Goal: Task Accomplishment & Management: Use online tool/utility

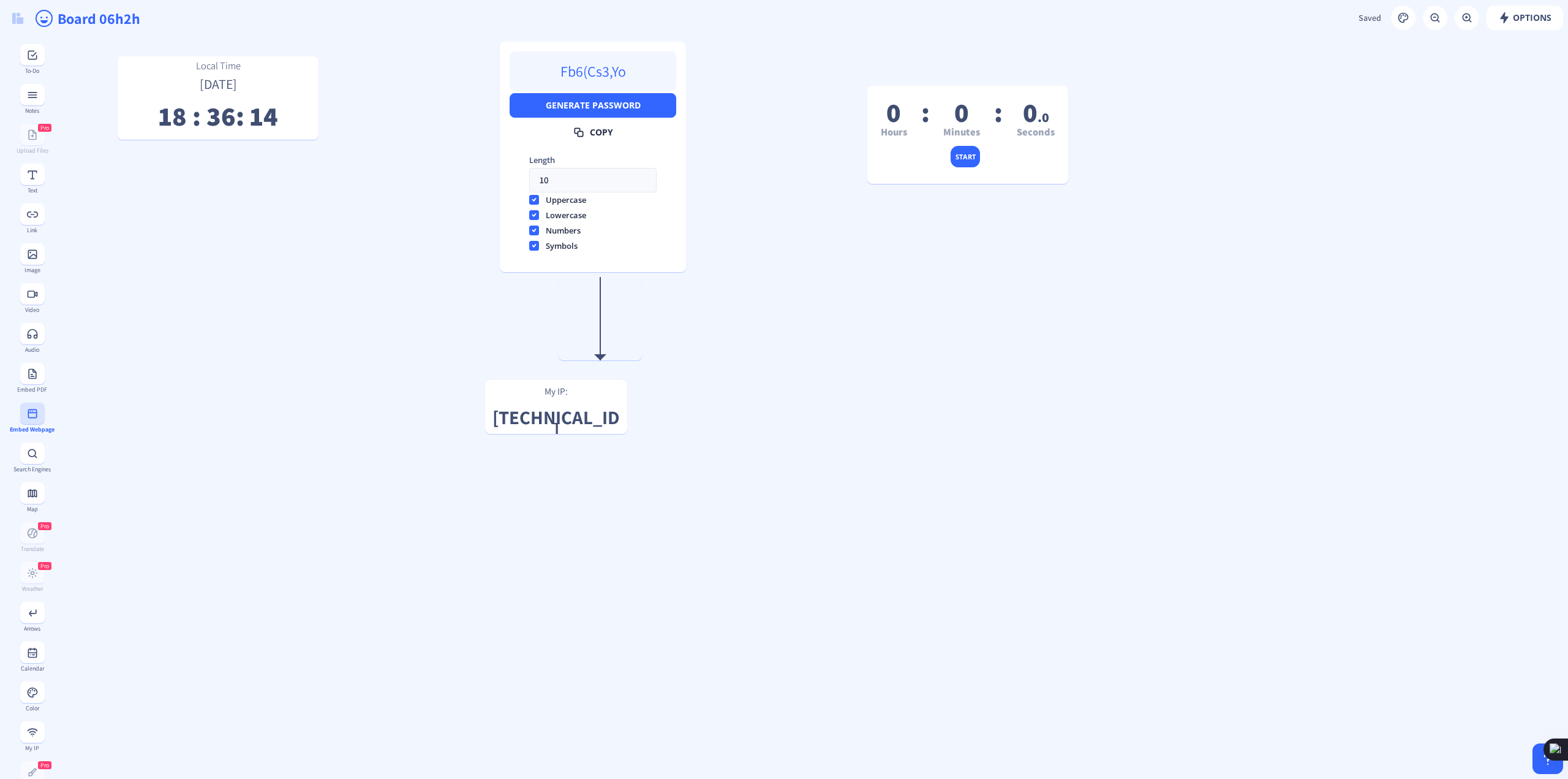
click at [36, 414] on button at bounding box center [32, 414] width 25 height 22
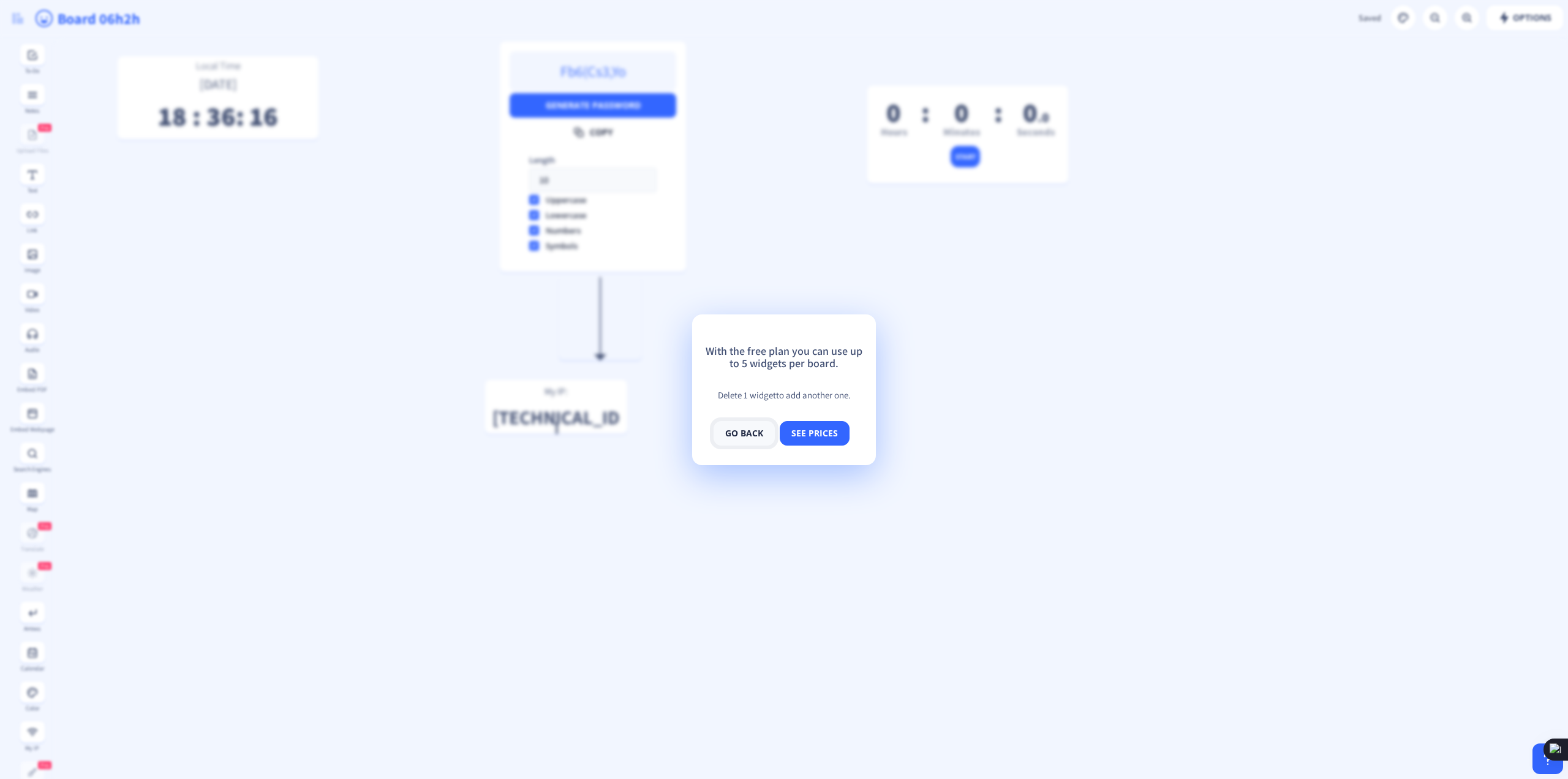
click at [756, 434] on button "go back" at bounding box center [744, 433] width 61 height 25
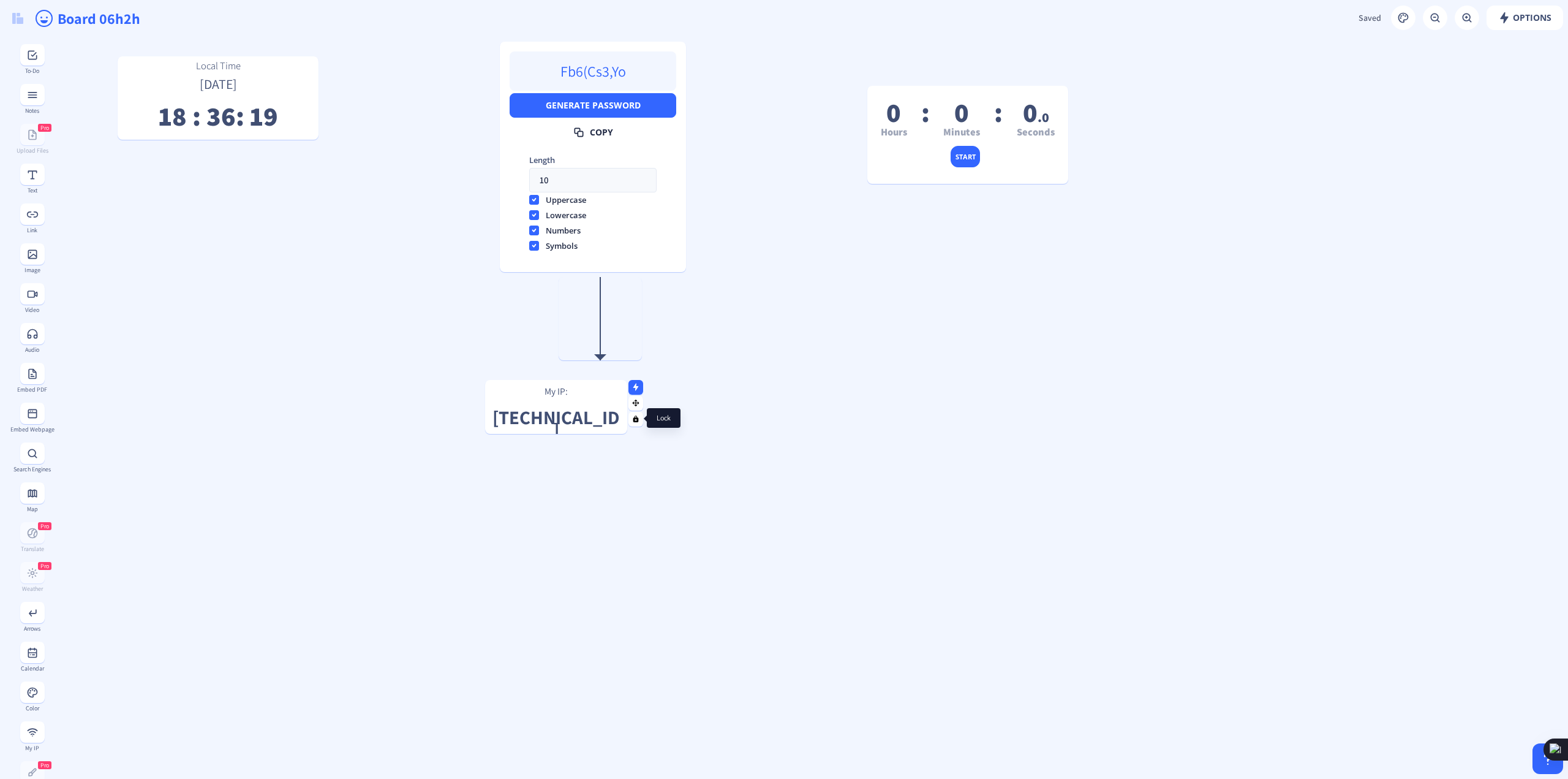
click at [638, 403] on rect at bounding box center [636, 402] width 8 height 8
drag, startPoint x: 638, startPoint y: 403, endPoint x: 629, endPoint y: 409, distance: 10.8
click at [629, 409] on g at bounding box center [626, 409] width 8 height 8
drag, startPoint x: 591, startPoint y: 407, endPoint x: 1540, endPoint y: 764, distance: 1013.9
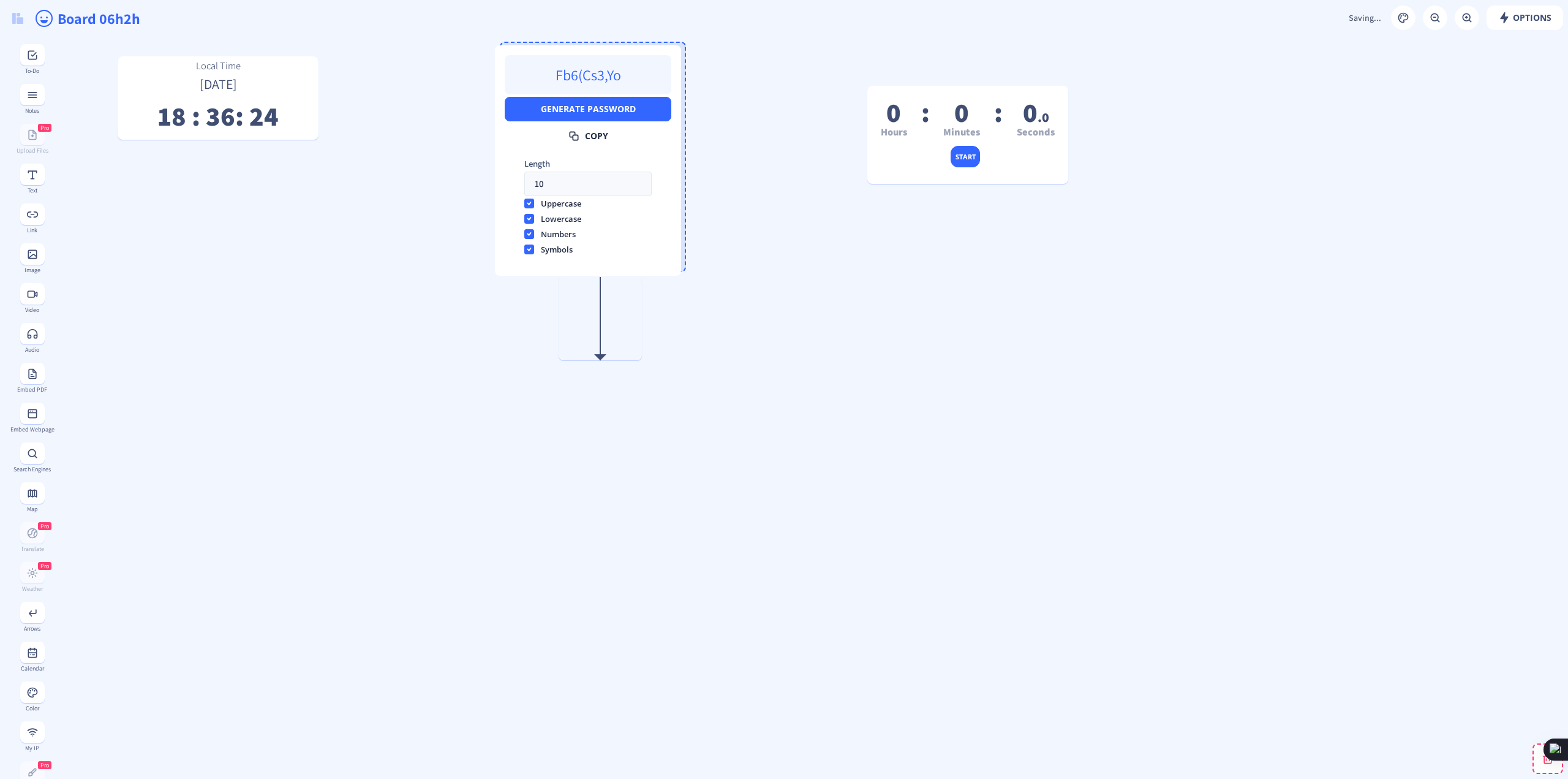
drag, startPoint x: 645, startPoint y: 155, endPoint x: 632, endPoint y: 160, distance: 13.9
click at [632, 160] on p "length 10 uppercase lowercase numbers symbols" at bounding box center [588, 207] width 167 height 119
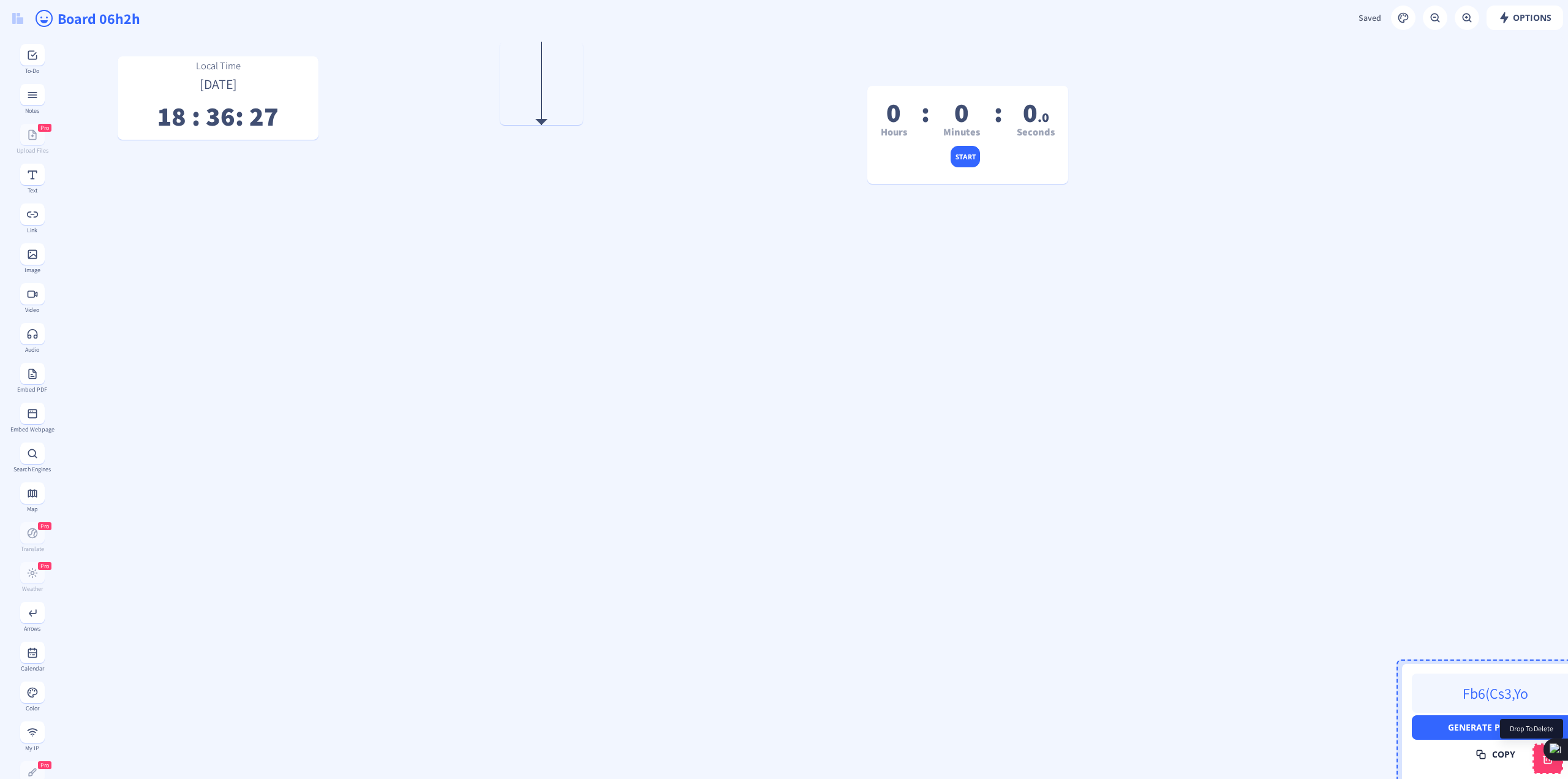
drag, startPoint x: 702, startPoint y: 380, endPoint x: 1546, endPoint y: 767, distance: 928.5
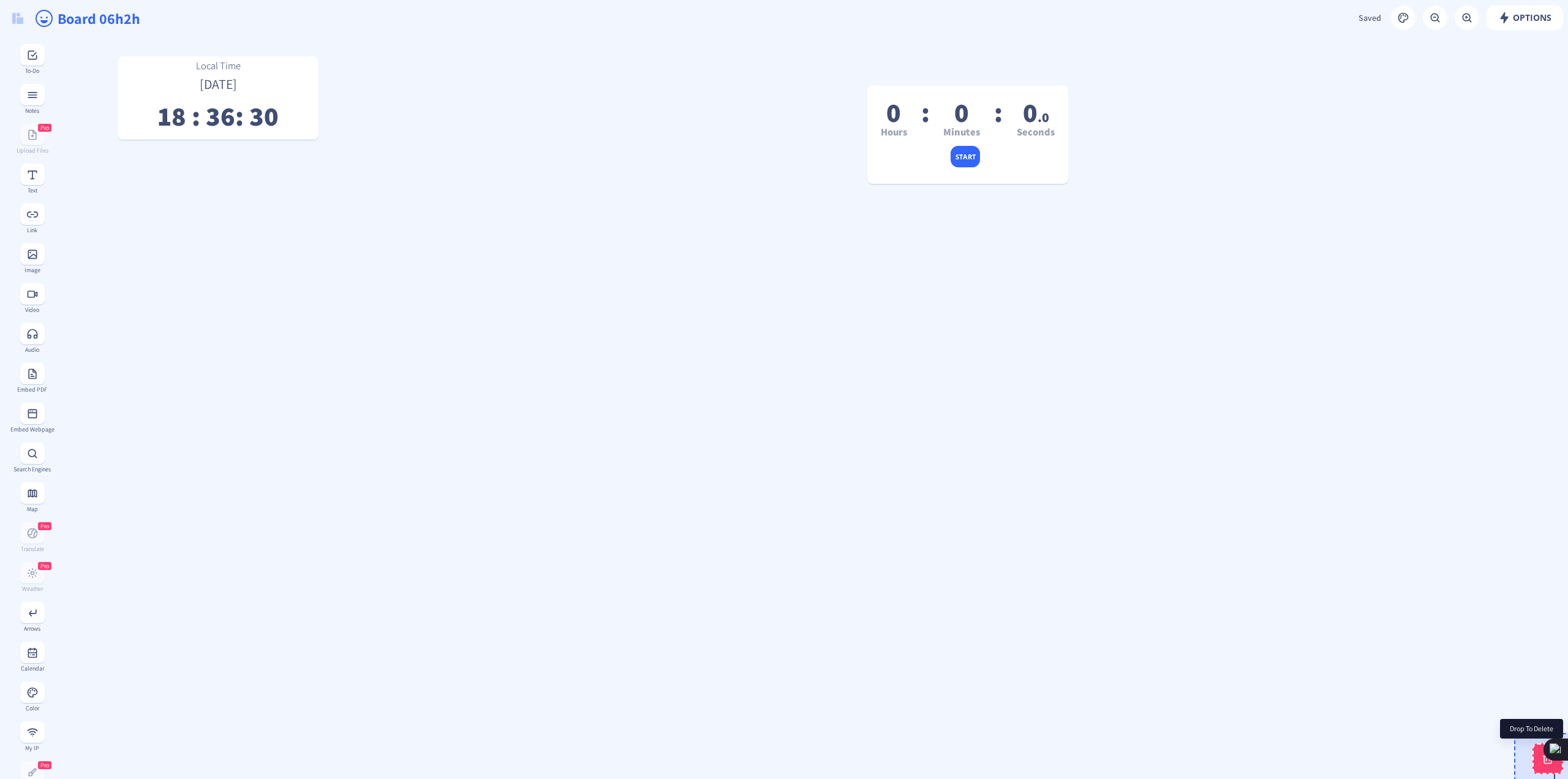
drag, startPoint x: 531, startPoint y: 82, endPoint x: 1541, endPoint y: 765, distance: 1219.3
click at [31, 417] on icon at bounding box center [32, 413] width 9 height 9
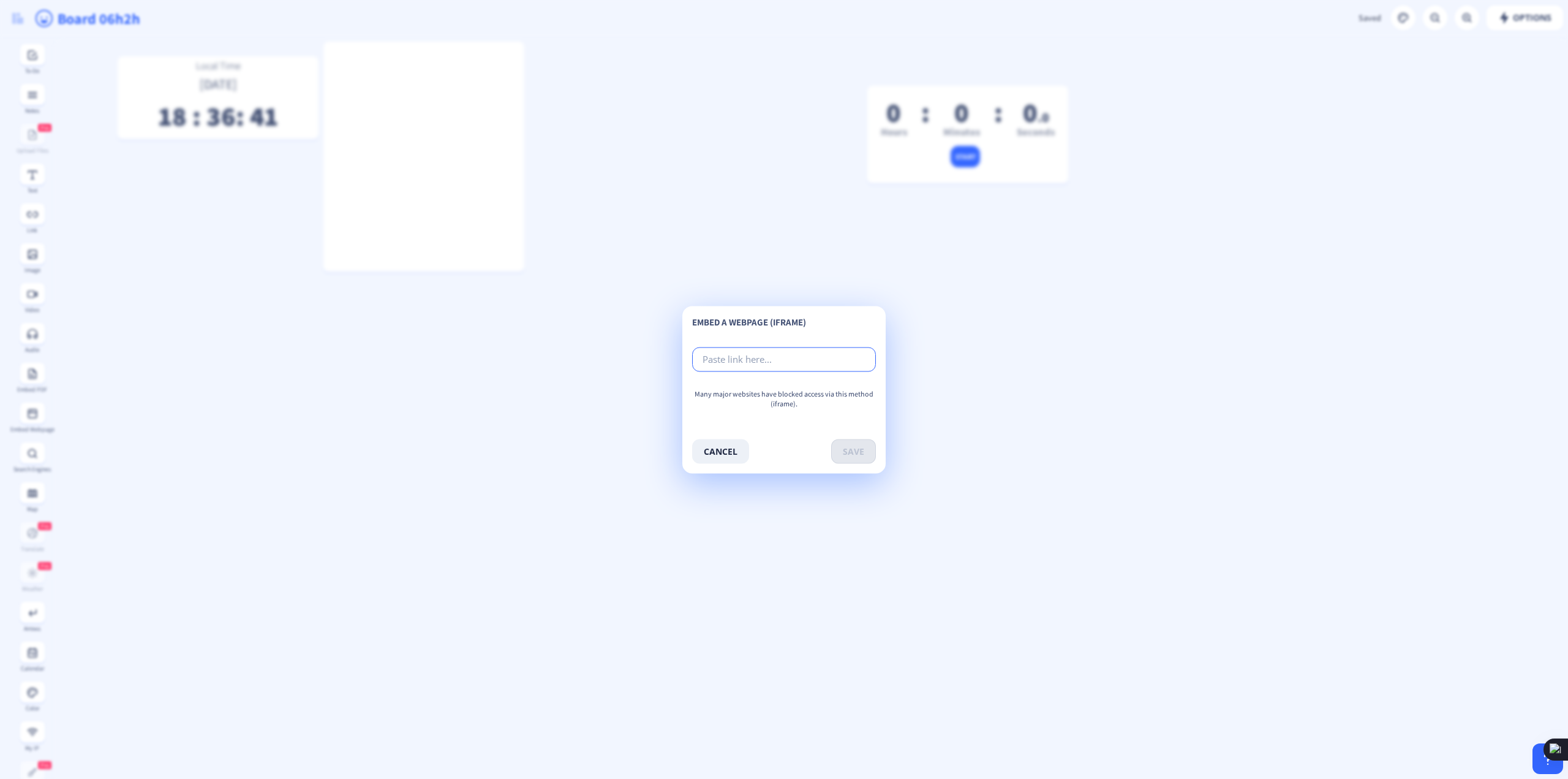
paste input "[URL][DOMAIN_NAME]"
type input "[URL][DOMAIN_NAME]"
click at [866, 461] on button "save" at bounding box center [854, 451] width 45 height 25
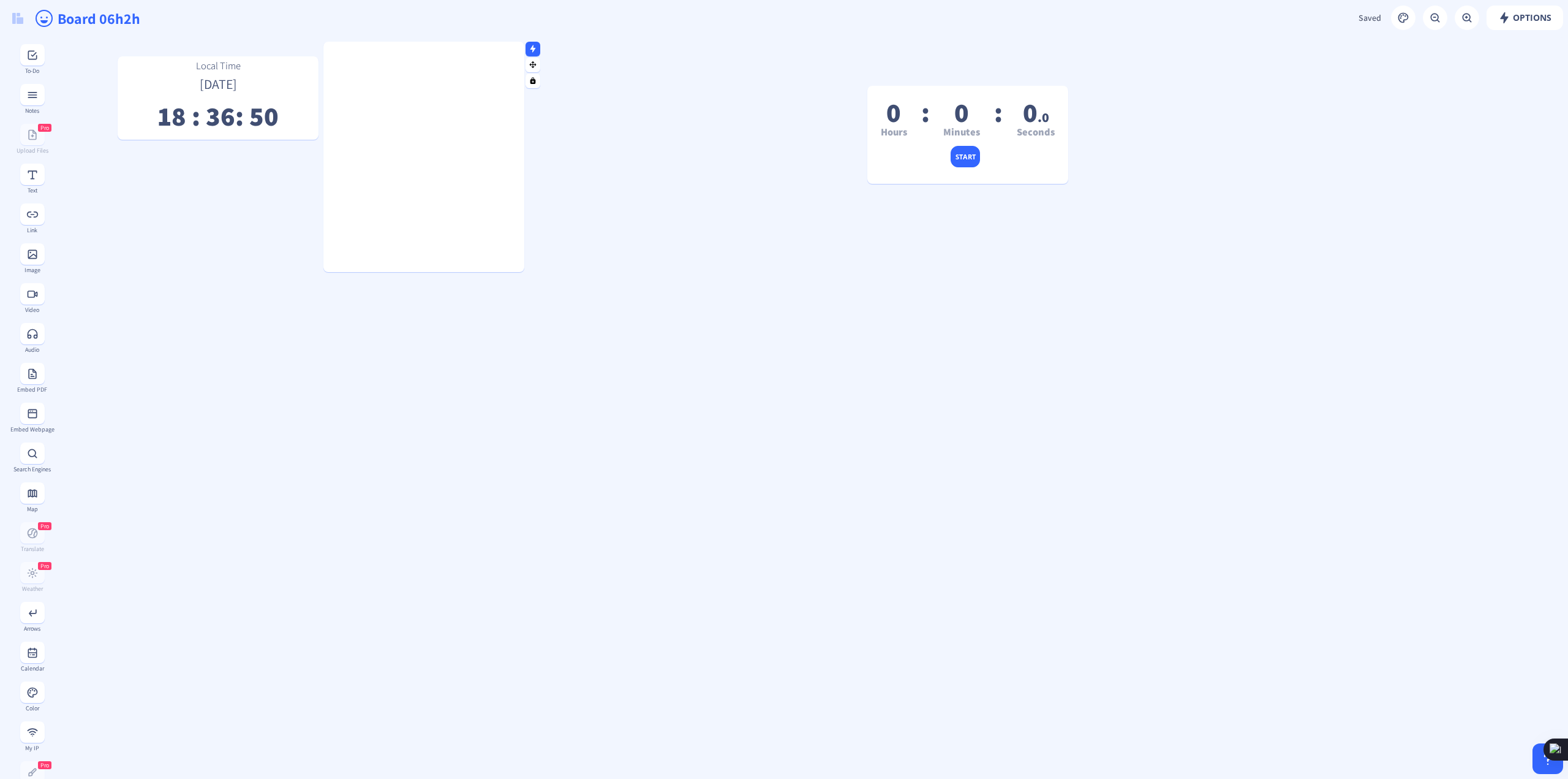
drag, startPoint x: 532, startPoint y: 46, endPoint x: 533, endPoint y: 57, distance: 11.0
click at [533, 57] on div at bounding box center [533, 66] width 14 height 48
click at [544, 46] on gridster "Local Time [DATE] 18 : 36 : 50 0 Hours : 0 Minutes : 0 .0 Seconds start" at bounding box center [811, 745] width 1515 height 1416
click at [533, 48] on icon at bounding box center [533, 48] width 6 height 7
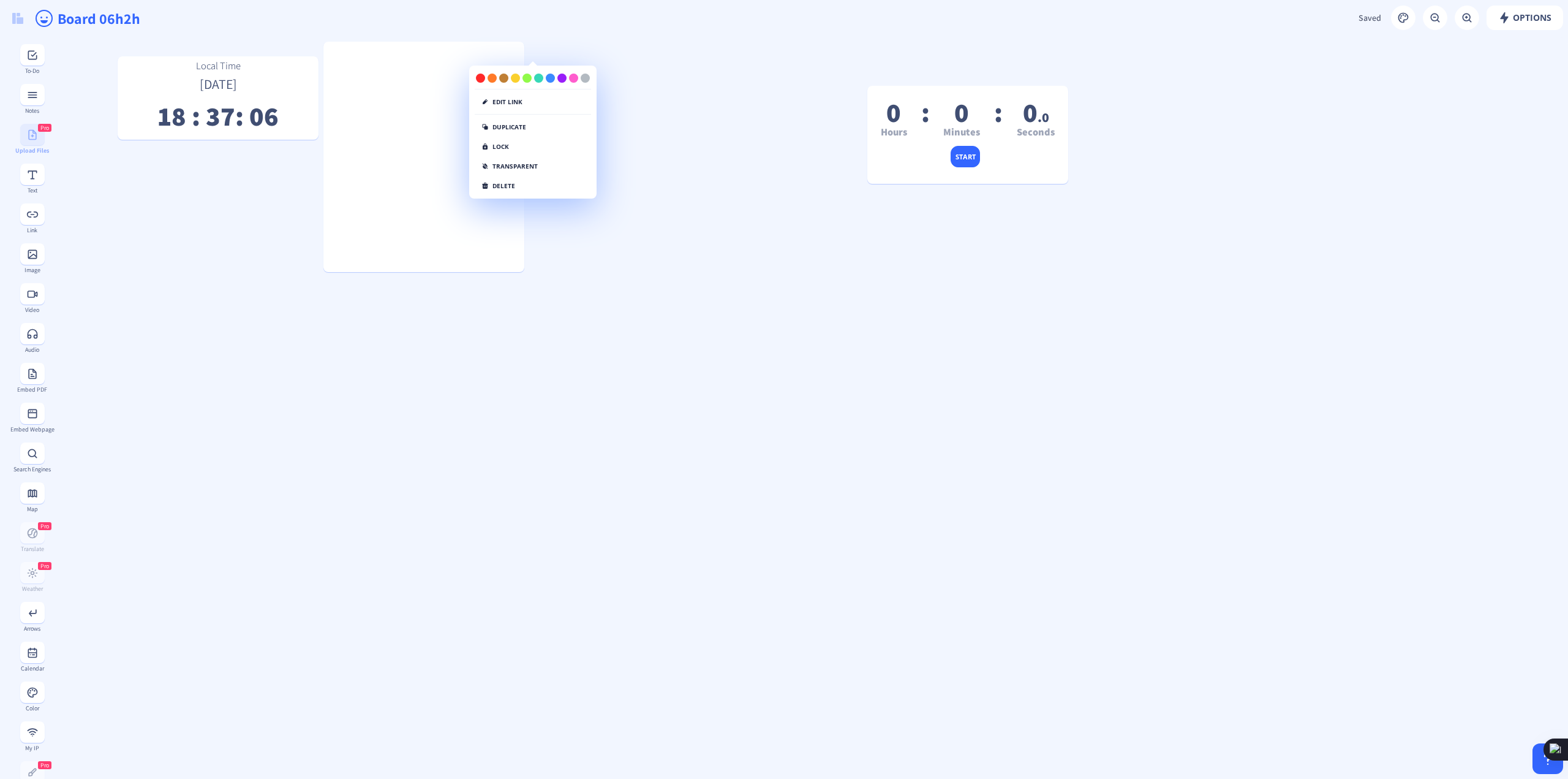
click at [33, 136] on div "Pro Upload Files" at bounding box center [32, 139] width 45 height 30
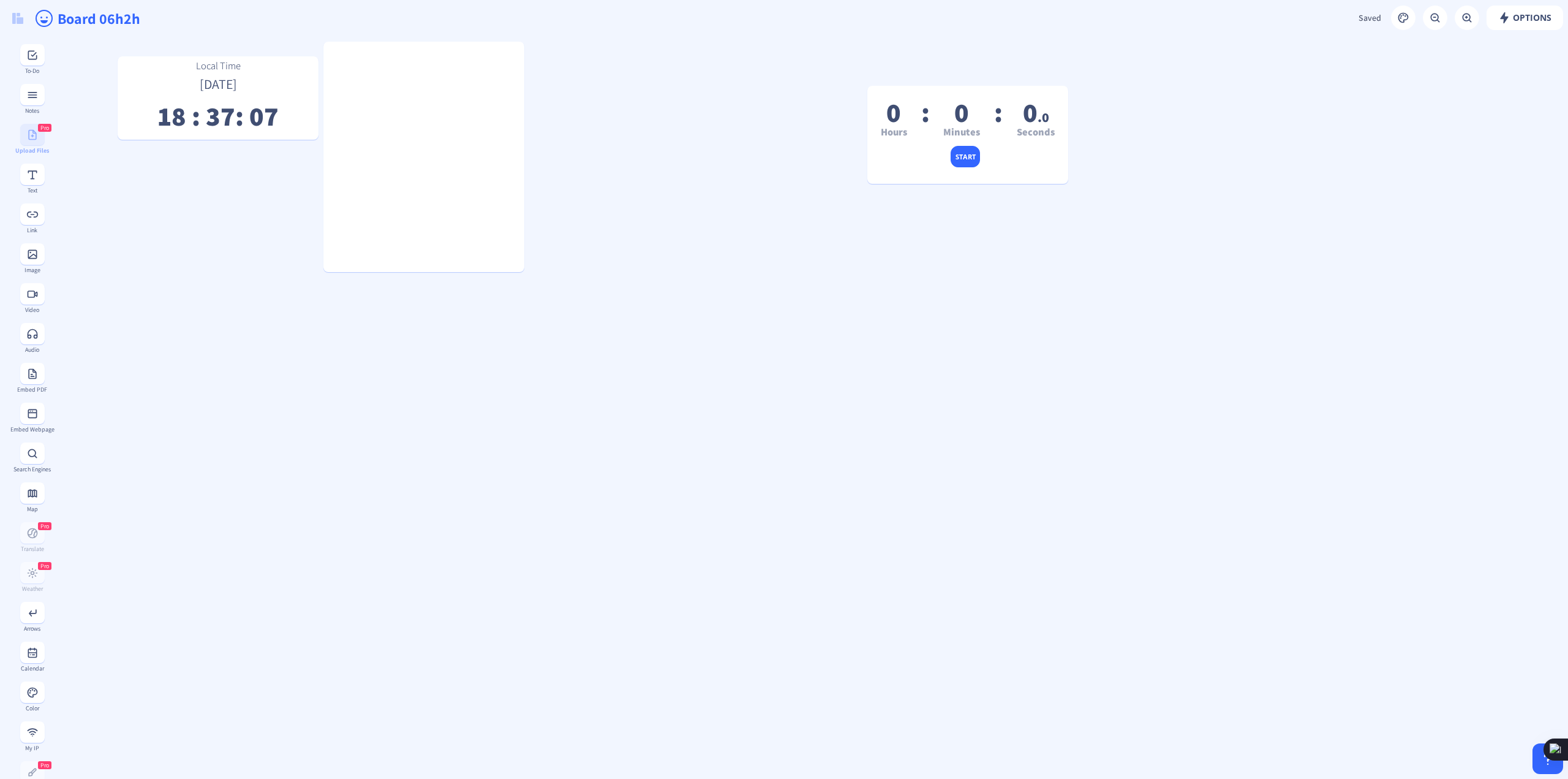
click at [33, 136] on div "Pro Upload Files" at bounding box center [32, 139] width 45 height 30
click at [31, 472] on div "Search Engines" at bounding box center [32, 469] width 45 height 6
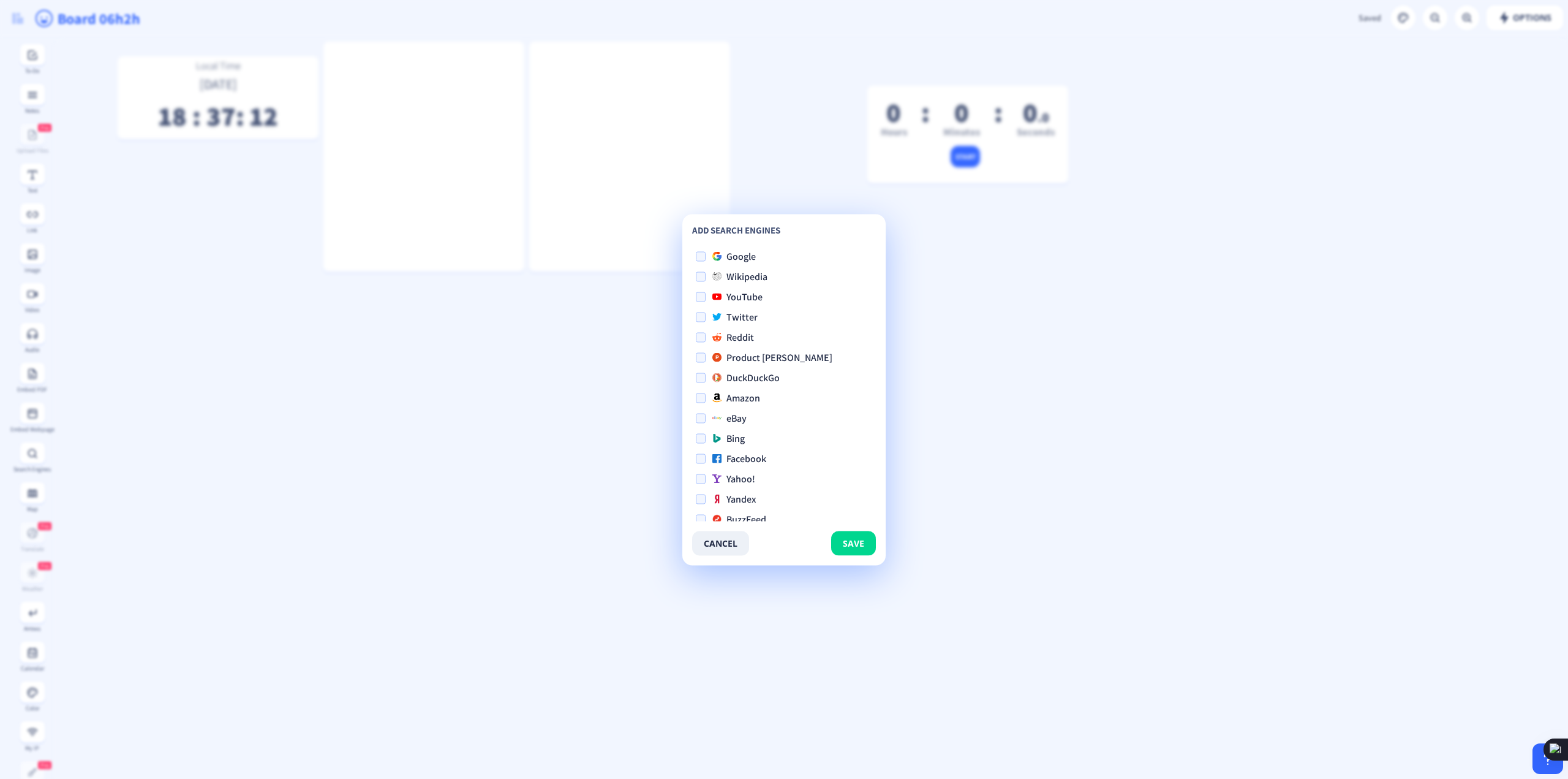
click at [747, 257] on span "Google" at bounding box center [741, 256] width 30 height 14
click at [697, 257] on input "Google" at bounding box center [696, 256] width 1 height 1
checkbox input "true"
click at [854, 549] on button "save" at bounding box center [854, 543] width 45 height 25
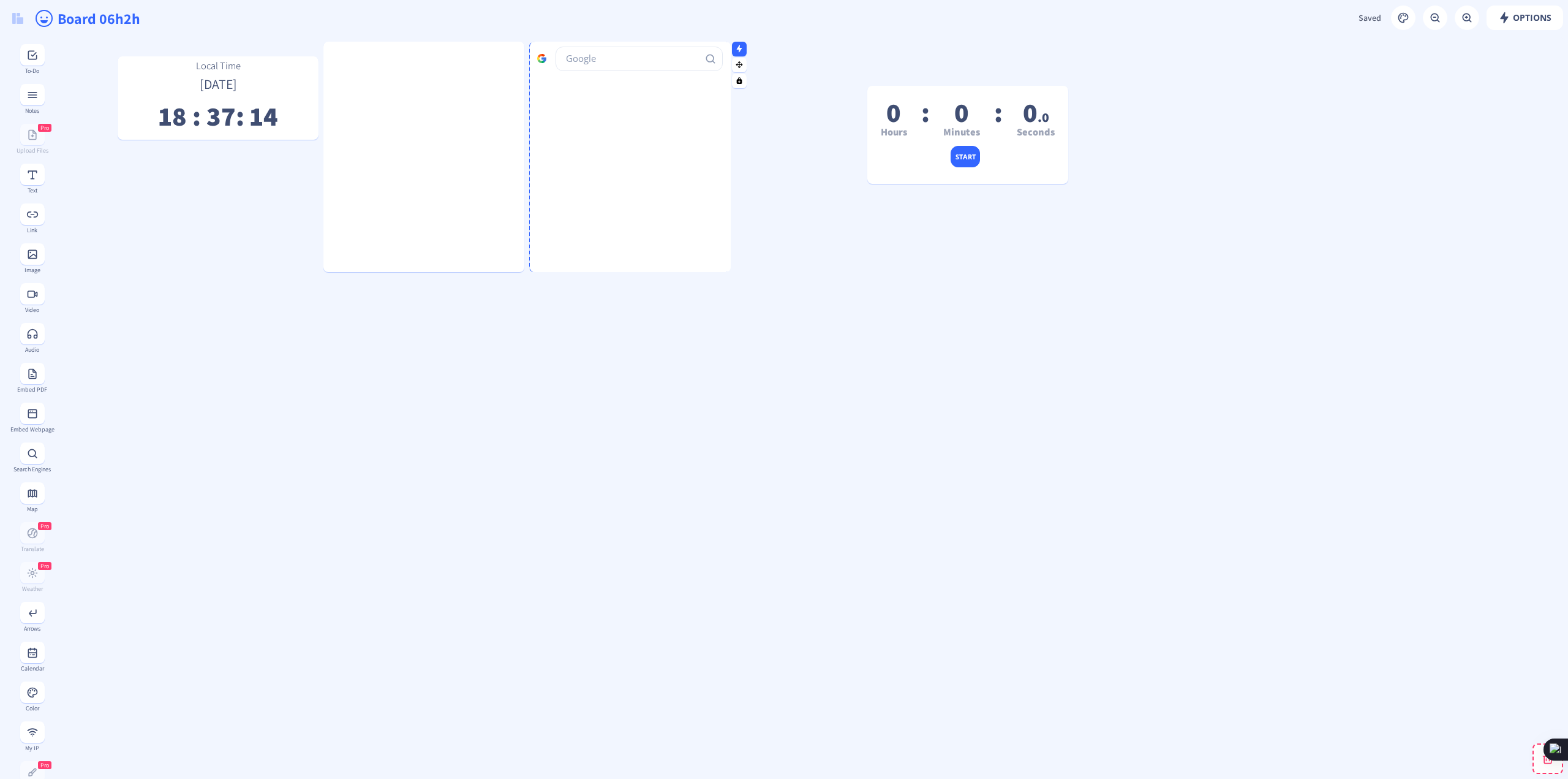
click at [635, 61] on input "text" at bounding box center [640, 58] width 167 height 25
click at [611, 63] on input "test" at bounding box center [639, 58] width 167 height 25
click at [637, 63] on input "test" at bounding box center [639, 58] width 167 height 25
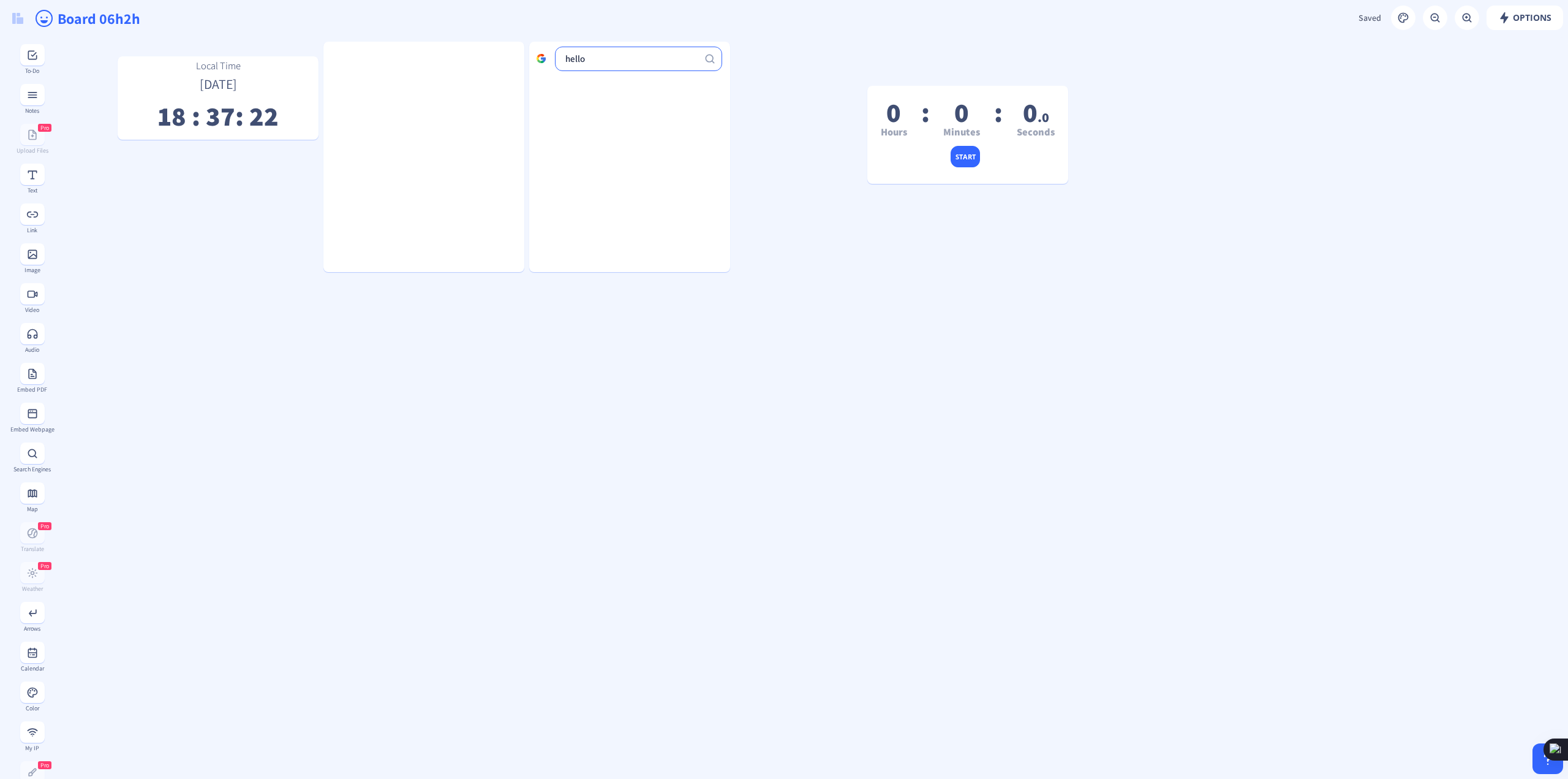
type input "hello"
click at [740, 66] on rect at bounding box center [739, 64] width 8 height 8
click at [740, 87] on nb-icon at bounding box center [739, 80] width 12 height 12
click at [740, 78] on icon at bounding box center [739, 80] width 6 height 6
click at [746, 48] on gridster "Local Time [DATE] 18 : 37 : 26 0 Hours : 0 Minutes : 0 .0 Seconds start hello" at bounding box center [811, 745] width 1515 height 1416
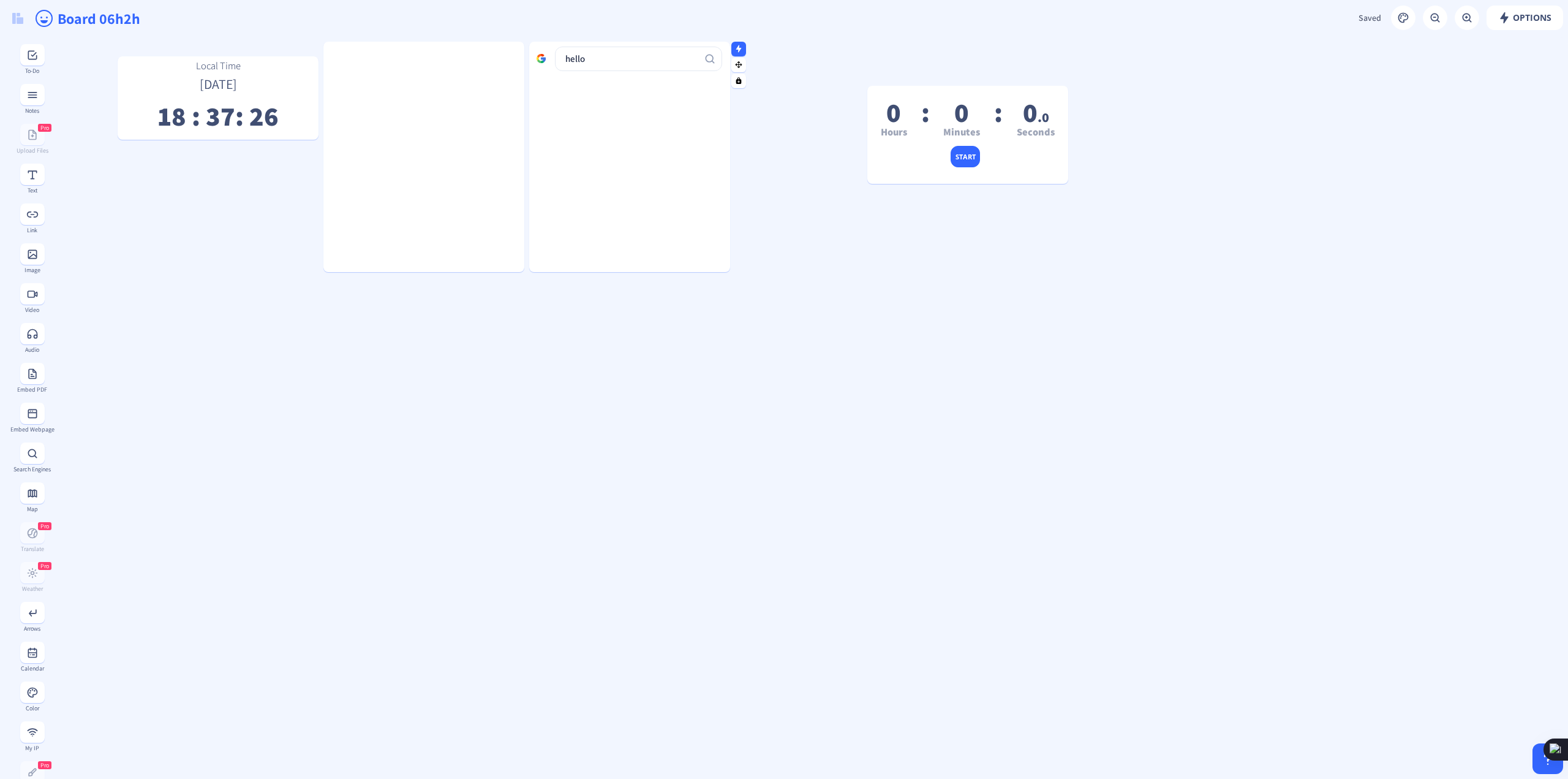
click at [742, 48] on rect at bounding box center [739, 48] width 8 height 8
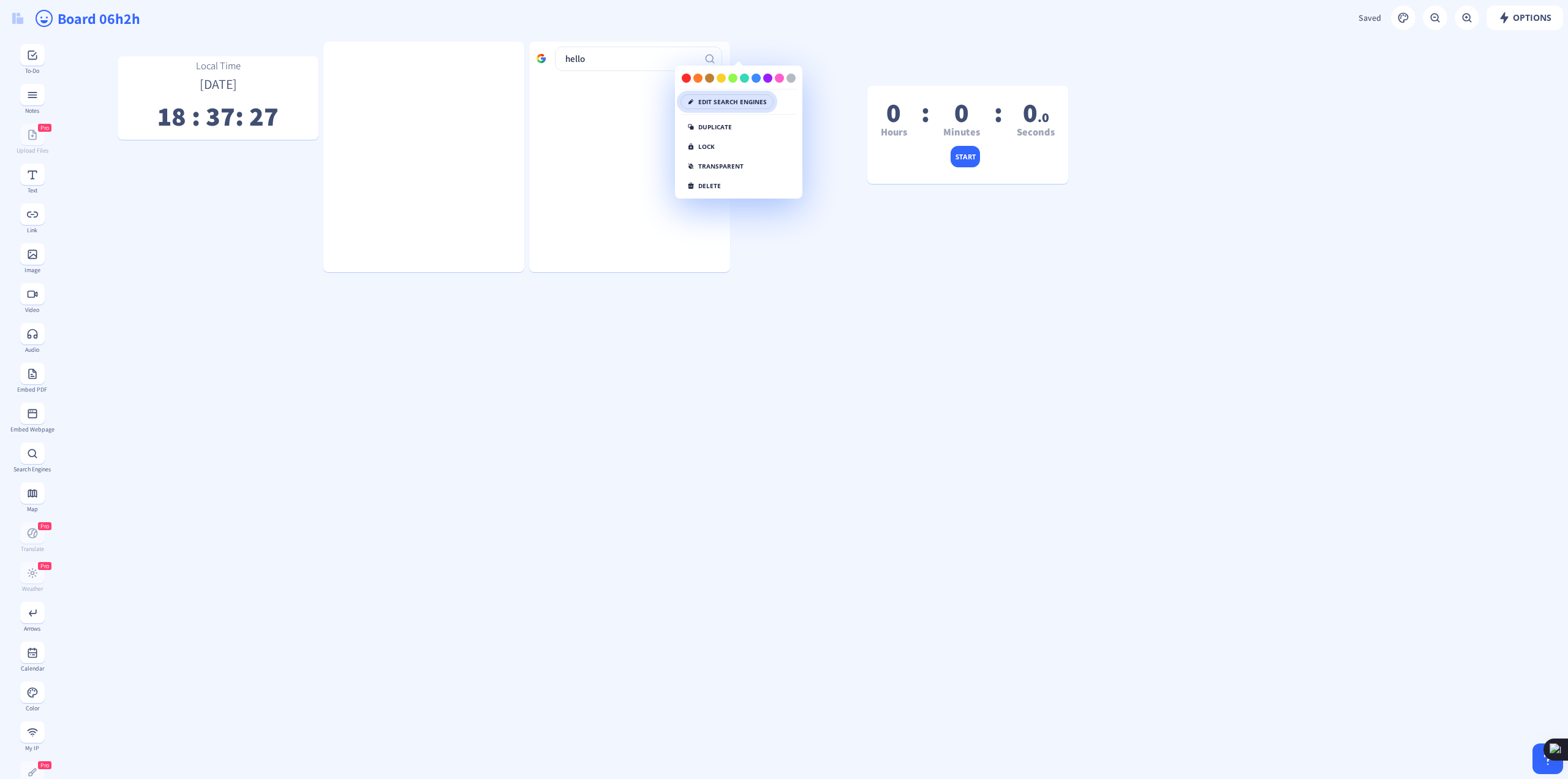
click at [734, 97] on button "Edit search engines" at bounding box center [727, 102] width 93 height 14
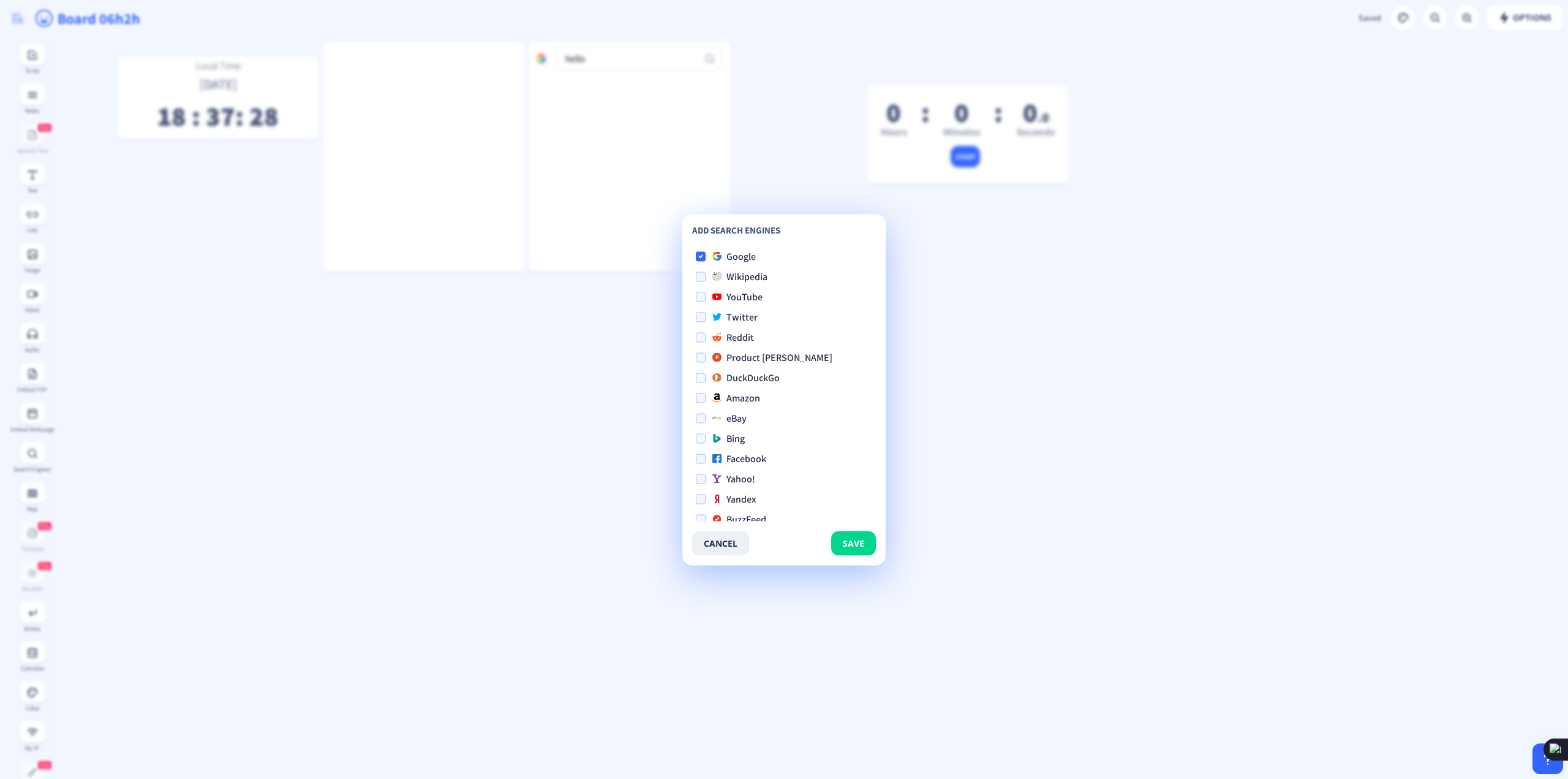
click at [724, 289] on div "Google Wikipedia YouTube Twitter Reddit Product [PERSON_NAME] DuckDuckGo Amazon…" at bounding box center [784, 383] width 184 height 276
click at [699, 295] on span at bounding box center [701, 297] width 10 height 10
click at [697, 297] on input "YouTube" at bounding box center [696, 297] width 1 height 1
checkbox input "true"
click at [856, 547] on span "save" at bounding box center [854, 543] width 22 height 10
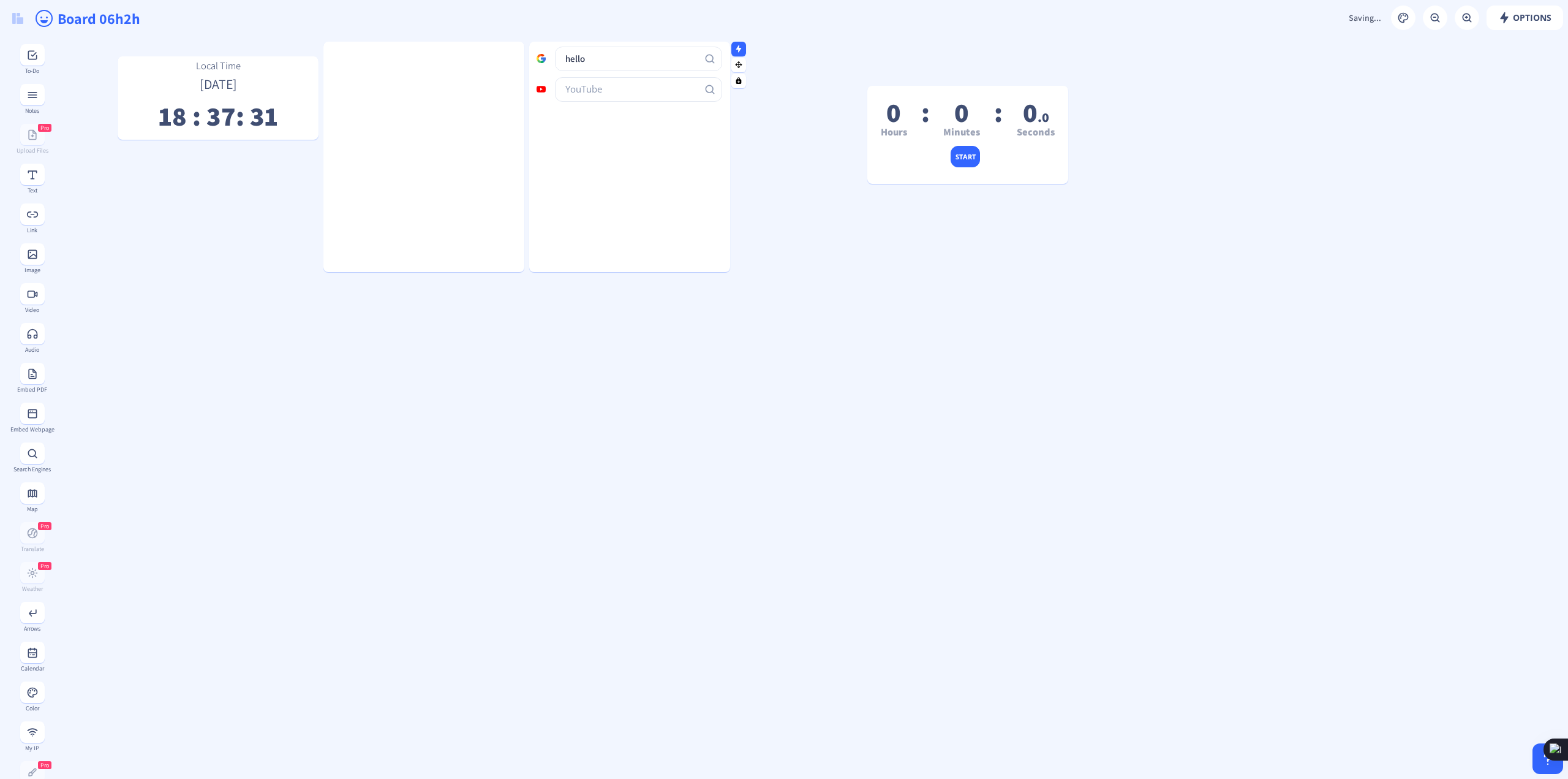
click at [645, 96] on input "text" at bounding box center [639, 90] width 167 height 25
type input "test"
click at [705, 91] on rect "Search YouTube" at bounding box center [710, 89] width 12 height 12
drag, startPoint x: 37, startPoint y: 428, endPoint x: 36, endPoint y: 435, distance: 7.1
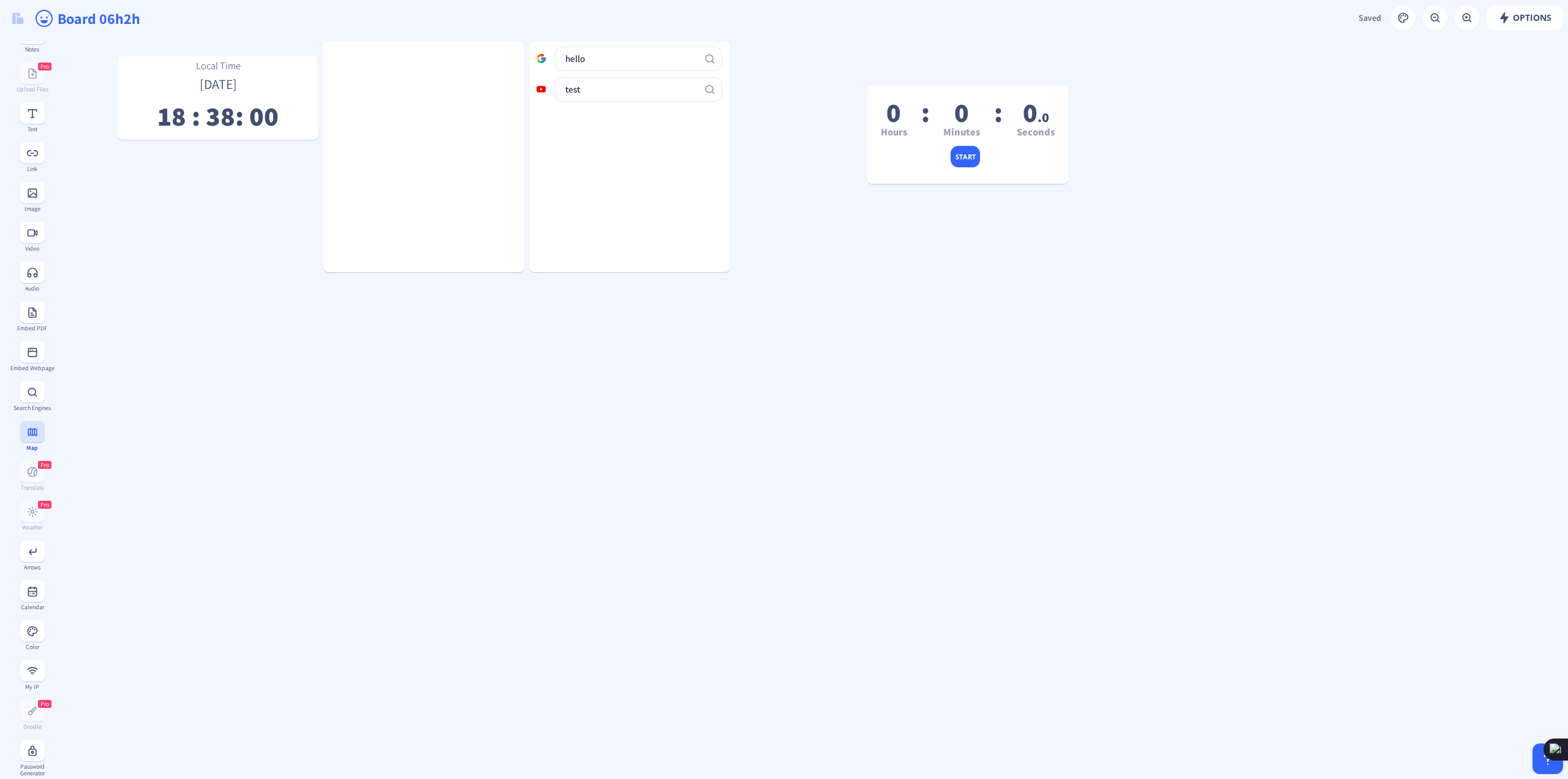
click at [37, 428] on div "To-Do Notes Pro Upload Files Text Link Image Video Audio Embed PDF Embed Webpag…" at bounding box center [27, 431] width 55 height 779
click at [35, 437] on button at bounding box center [32, 432] width 25 height 22
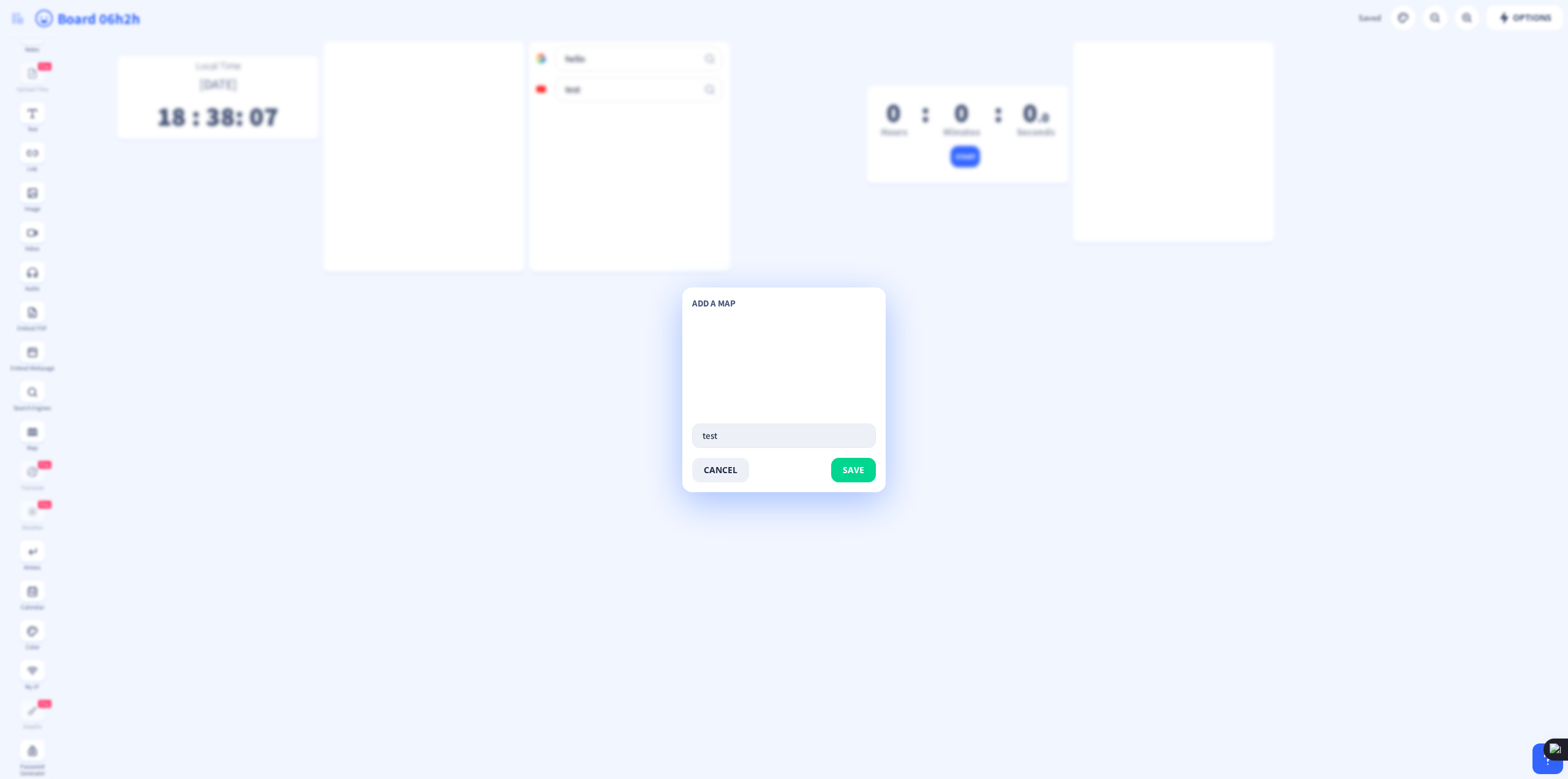
click at [754, 438] on input "test" at bounding box center [784, 435] width 184 height 25
type input "[GEOGRAPHIC_DATA]"
click at [865, 466] on button "save" at bounding box center [854, 470] width 45 height 25
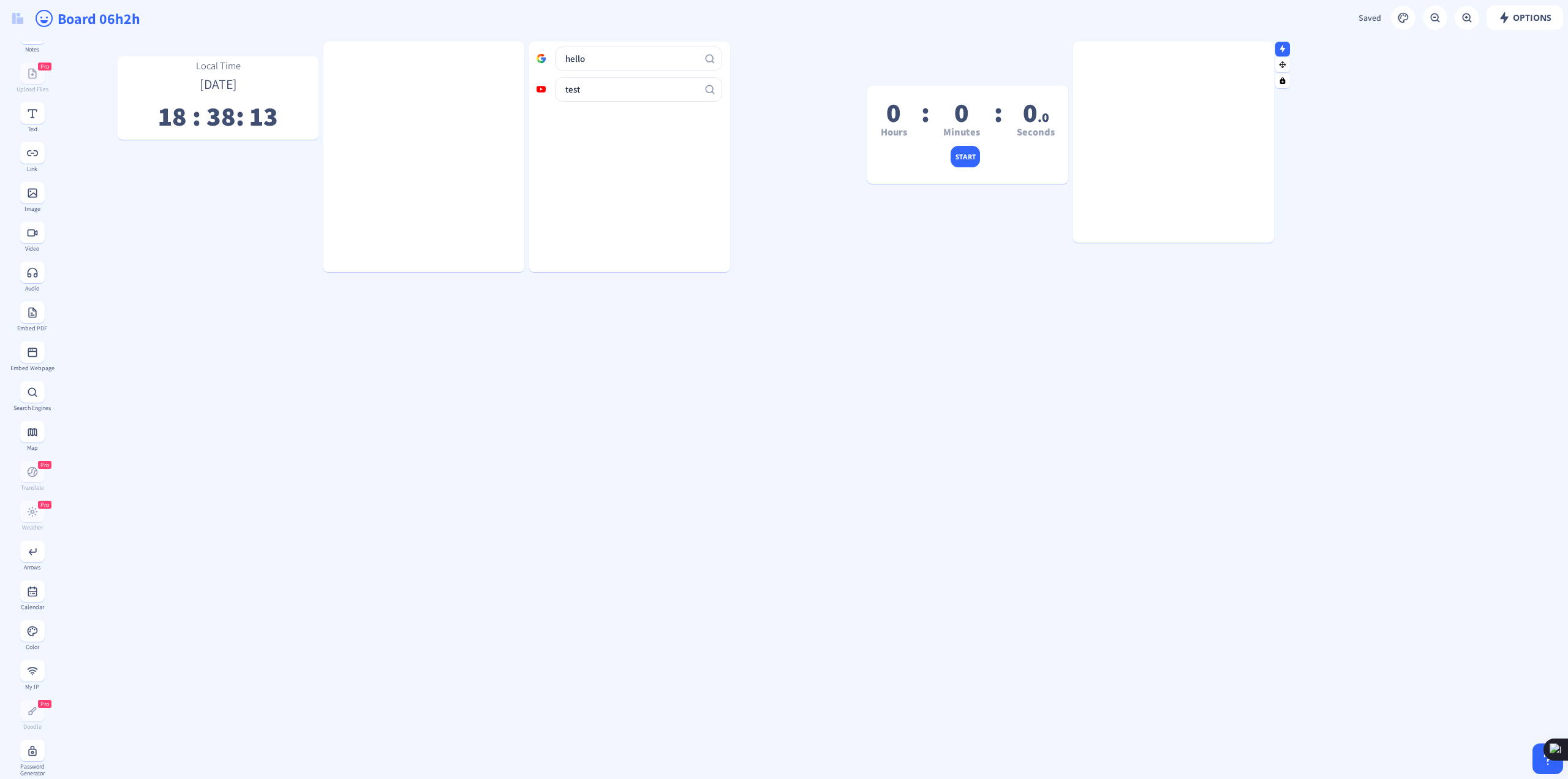
scroll to position [0, 0]
drag, startPoint x: 1153, startPoint y: 290, endPoint x: 1139, endPoint y: 351, distance: 62.6
click at [1139, 351] on gridster "Local Time [DATE] 18 : 38 : 17 0 Hours : 0 Minutes : 0 .0 Seconds start hello t…" at bounding box center [811, 745] width 1515 height 1416
click at [32, 177] on rect at bounding box center [32, 174] width 12 height 12
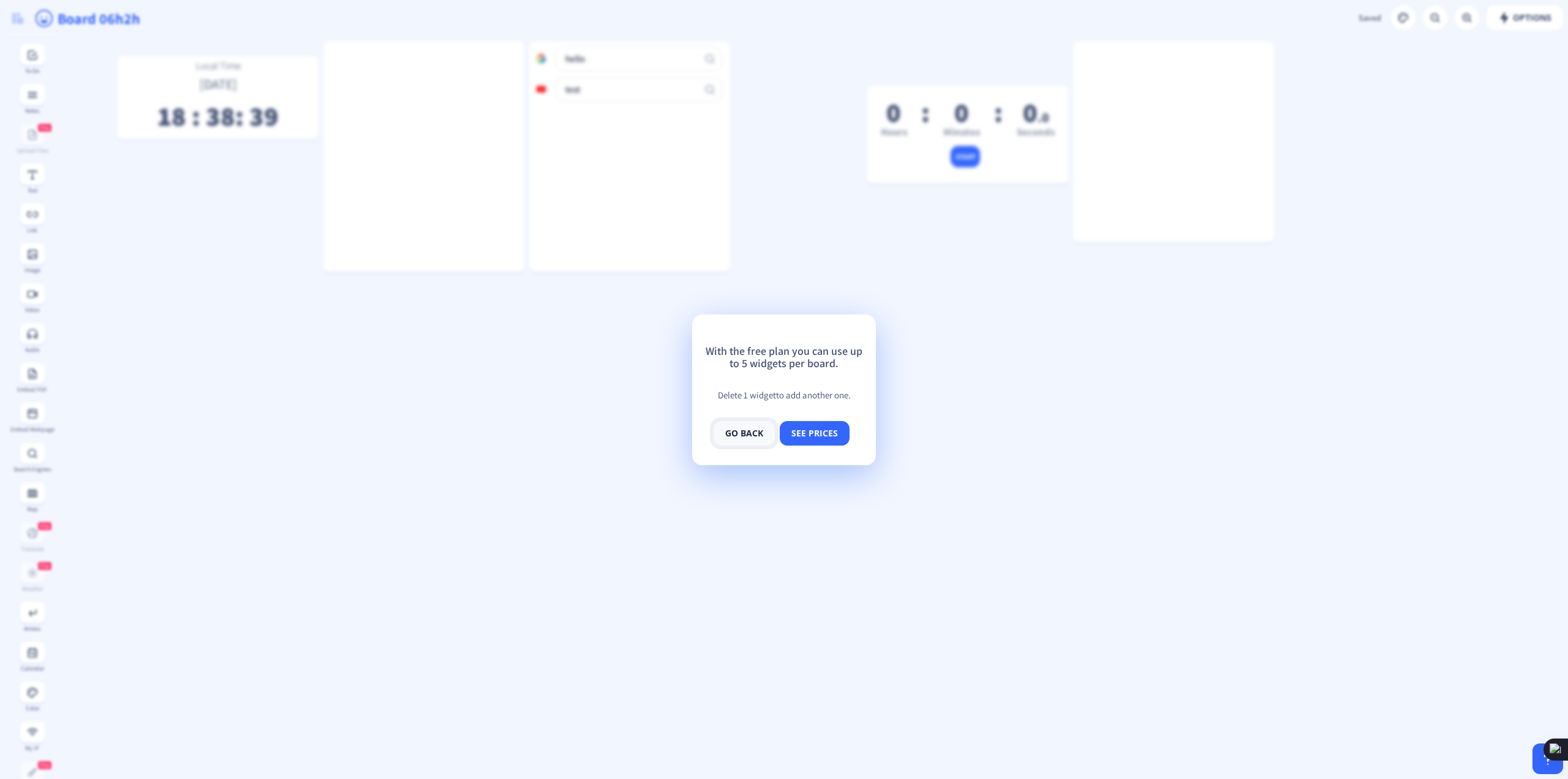
click at [745, 442] on button "go back" at bounding box center [744, 433] width 61 height 25
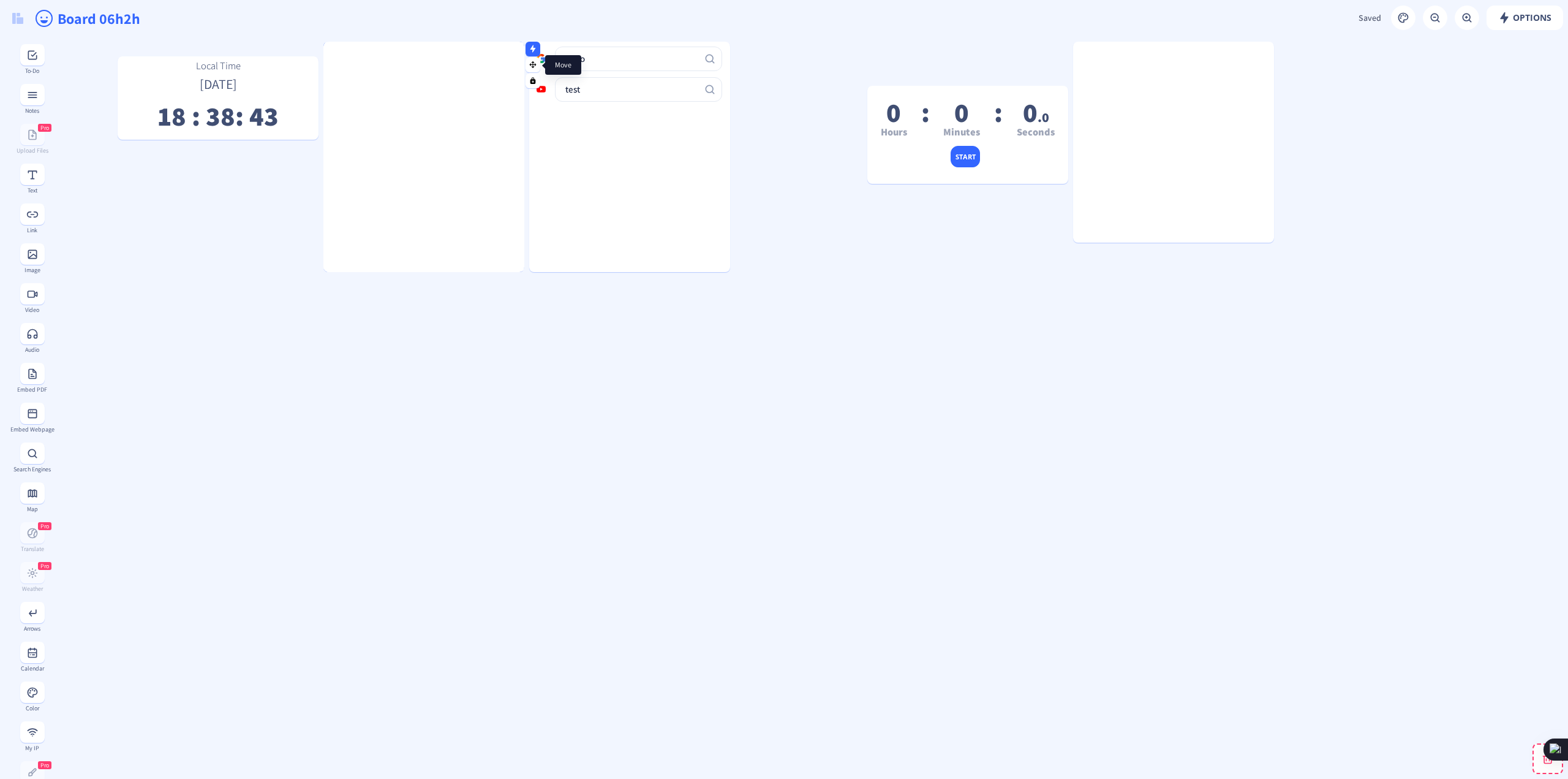
click at [535, 66] on rect at bounding box center [533, 64] width 8 height 8
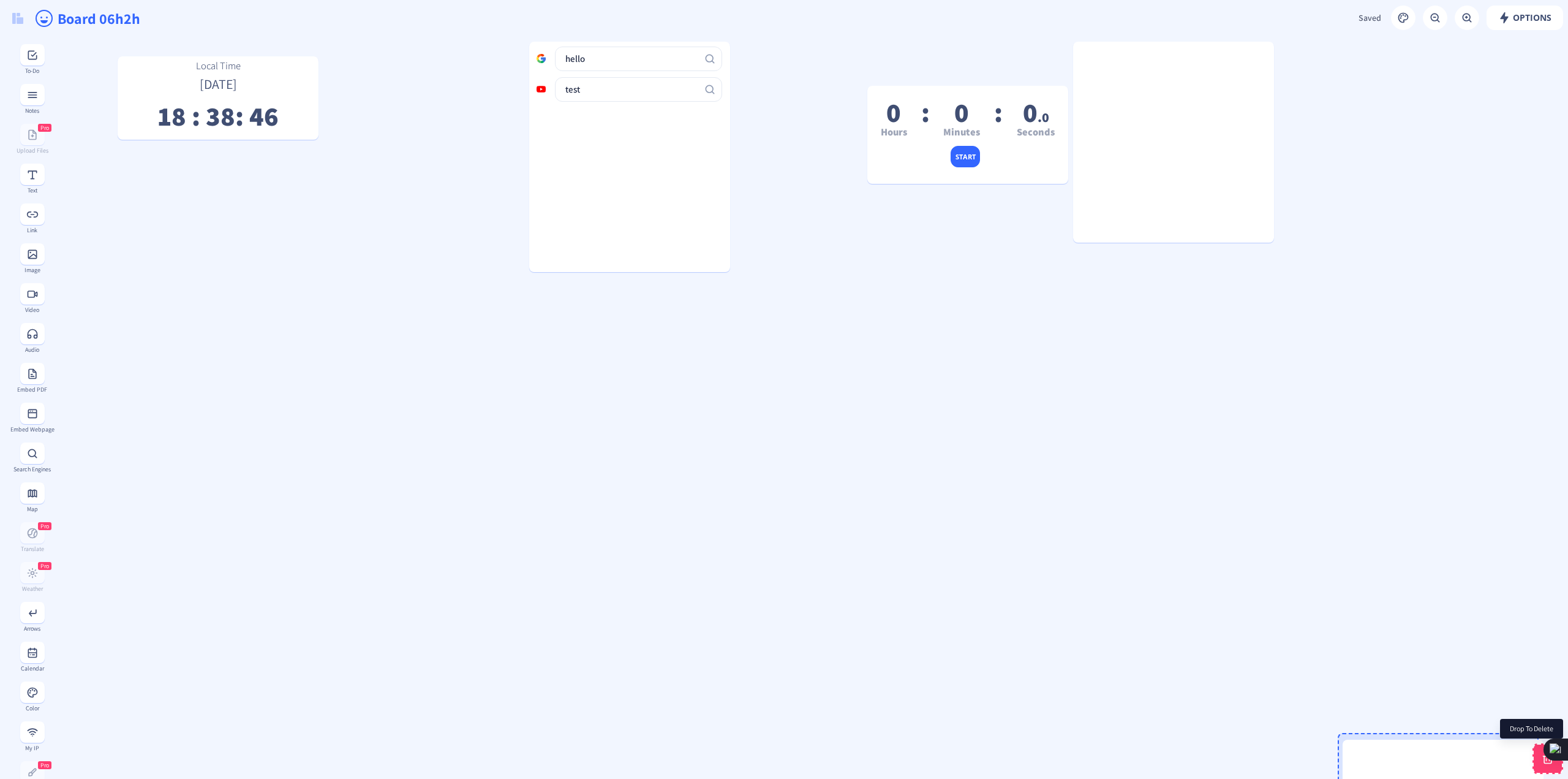
drag, startPoint x: 533, startPoint y: 64, endPoint x: 1552, endPoint y: 762, distance: 1235.1
click at [18, 22] on img at bounding box center [17, 18] width 11 height 11
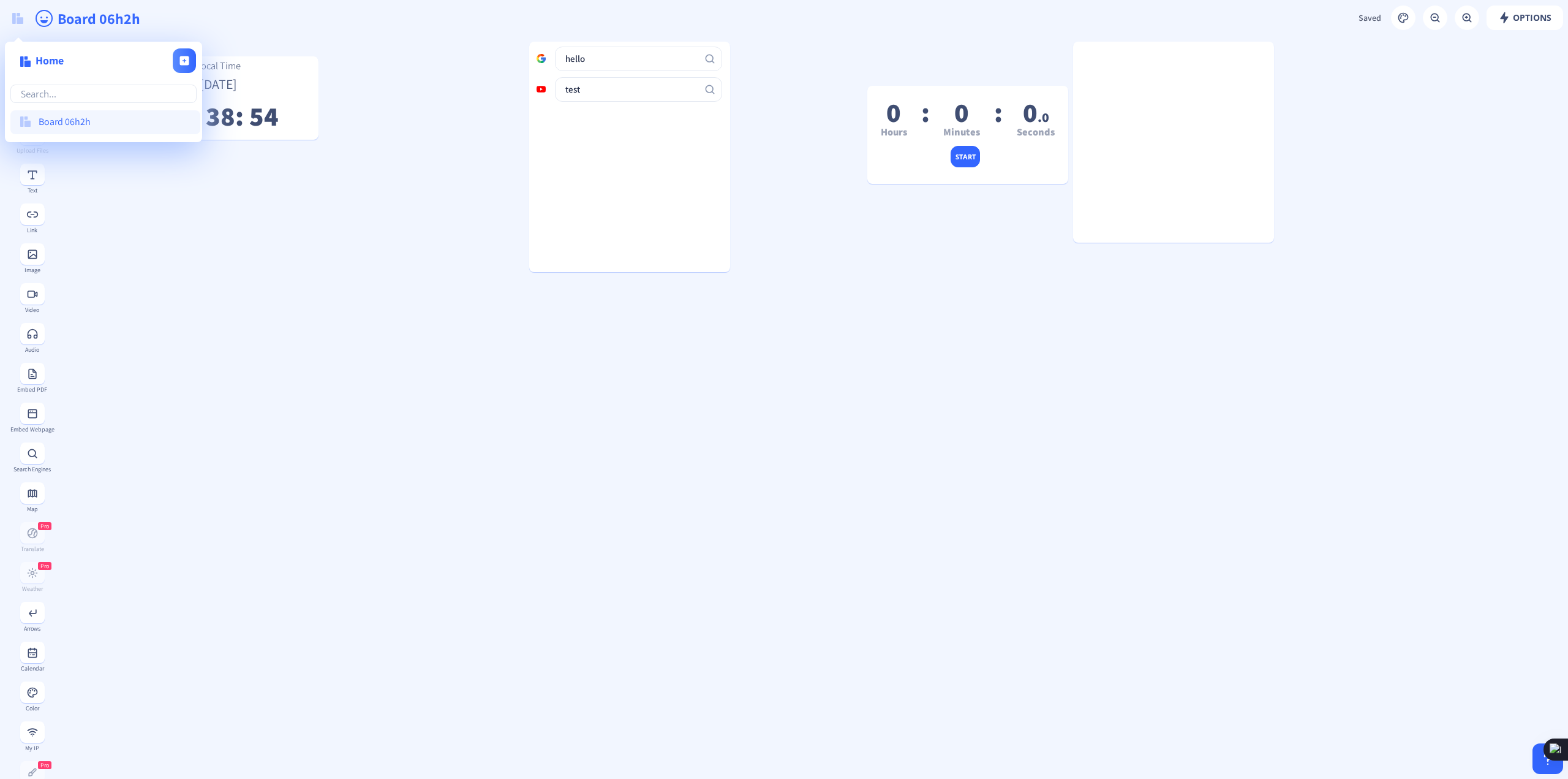
click at [394, 355] on gridster "Local Time [DATE] 18 : 38 : 54 0 Hours : 0 Minutes : 0 .0 Seconds start hello t…" at bounding box center [811, 745] width 1515 height 1416
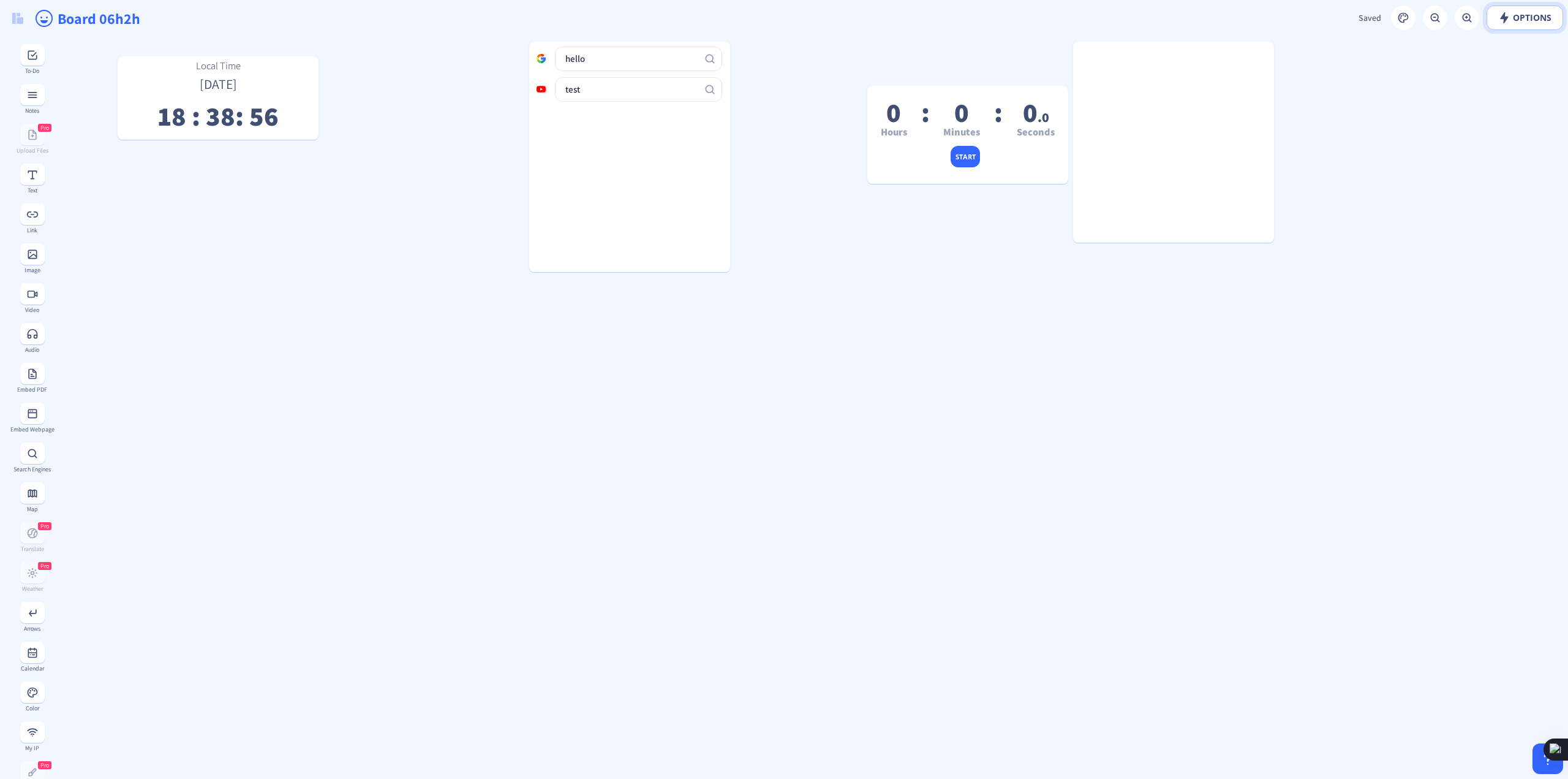
click at [1522, 18] on span "Options" at bounding box center [1525, 18] width 53 height 10
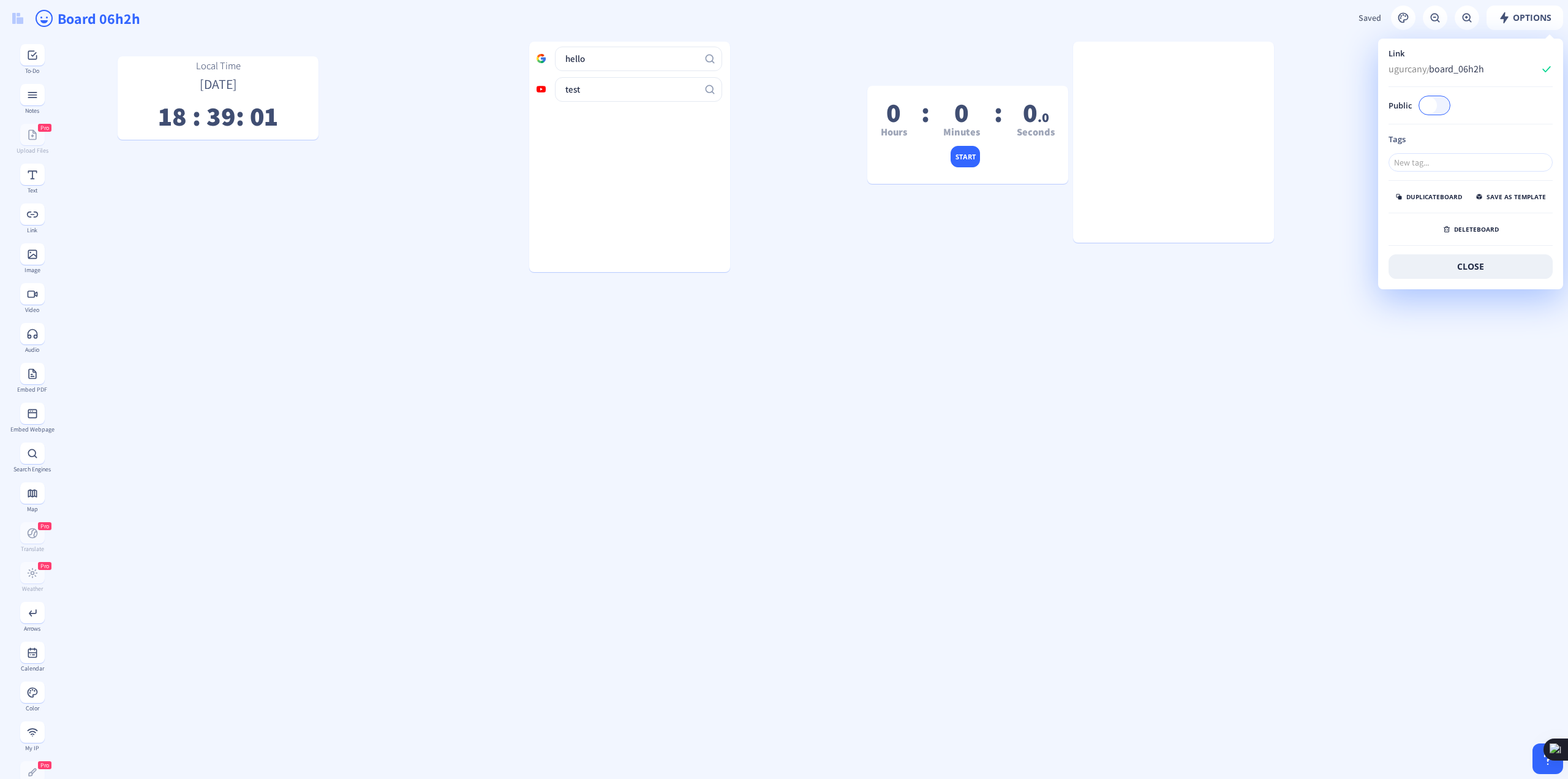
click at [806, 419] on gridster "Local Time [DATE] 18 : 39 : 01 0 Hours : 0 Minutes : 0 .0 Seconds start hello t…" at bounding box center [811, 745] width 1515 height 1416
